Goal: Navigation & Orientation: Find specific page/section

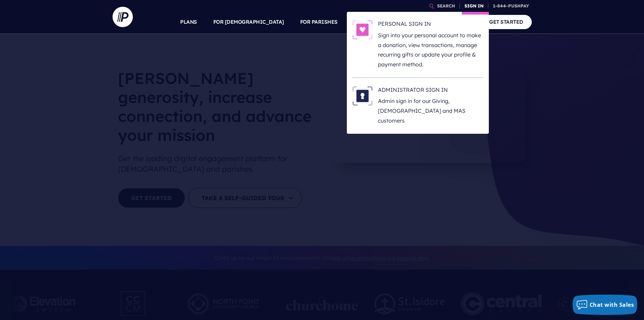
click at [476, 5] on link "SIGN IN" at bounding box center [474, 6] width 24 height 12
click at [396, 90] on h6 "ADMINISTRATOR SIGN IN" at bounding box center [430, 91] width 105 height 10
click at [476, 8] on link "SIGN IN" at bounding box center [474, 6] width 24 height 12
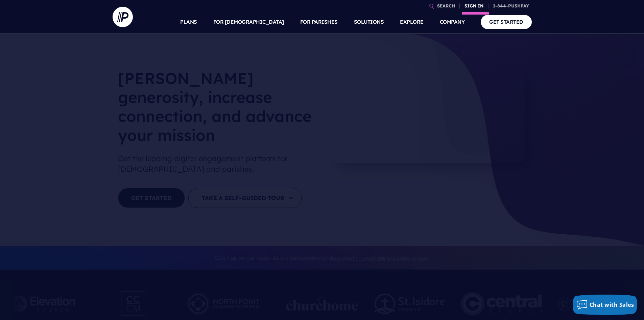
click at [469, 7] on link "SIGN IN" at bounding box center [474, 6] width 24 height 12
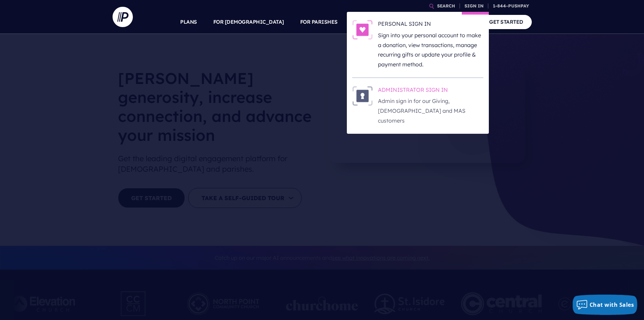
click at [386, 93] on h6 "ADMINISTRATOR SIGN IN" at bounding box center [430, 91] width 105 height 10
click at [467, 5] on link "SIGN IN" at bounding box center [474, 6] width 24 height 12
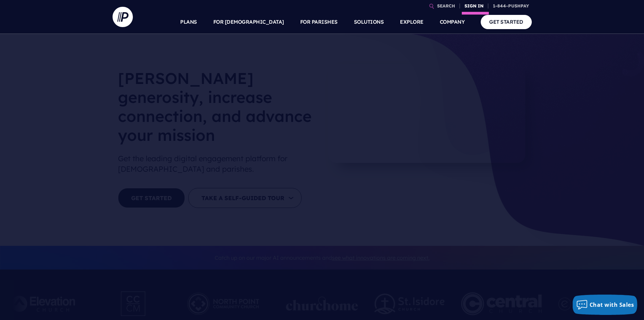
click at [466, 5] on link "SIGN IN" at bounding box center [474, 6] width 24 height 12
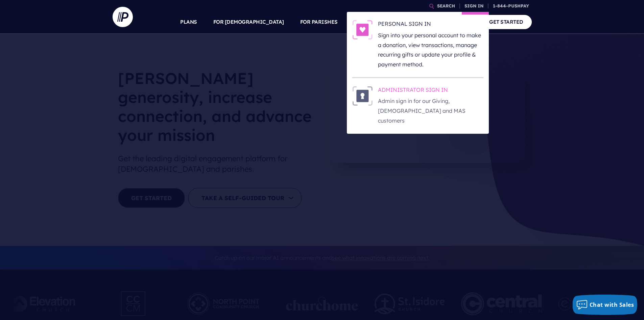
click at [390, 91] on h6 "ADMINISTRATOR SIGN IN" at bounding box center [430, 91] width 105 height 10
